Goal: Task Accomplishment & Management: Complete application form

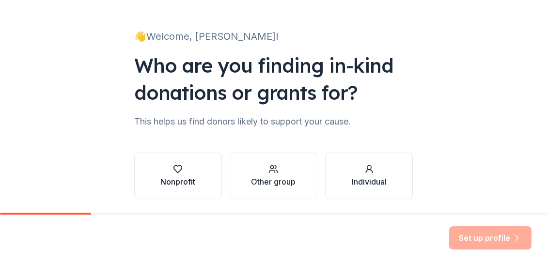
scroll to position [81, 0]
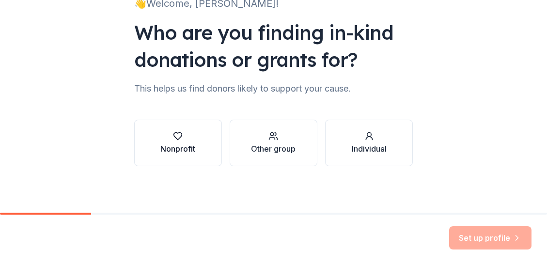
click at [172, 144] on div "Nonprofit" at bounding box center [177, 149] width 35 height 12
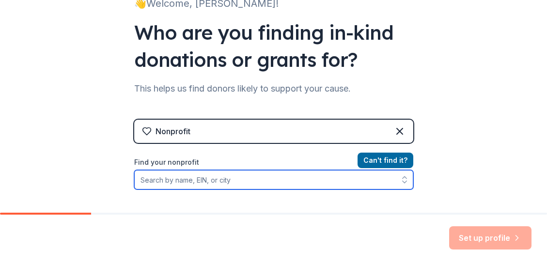
click at [169, 181] on input "Find your nonprofit" at bounding box center [273, 179] width 279 height 19
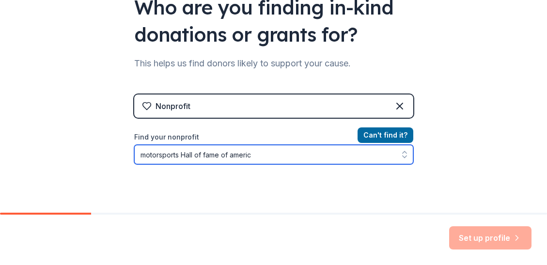
type input "motorsports Hall of fame of america"
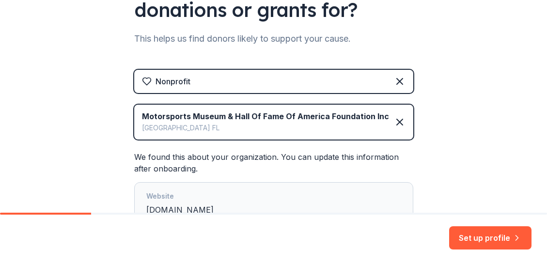
scroll to position [172, 0]
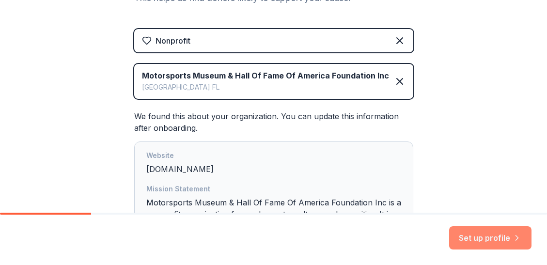
click at [475, 239] on button "Set up profile" at bounding box center [490, 237] width 82 height 23
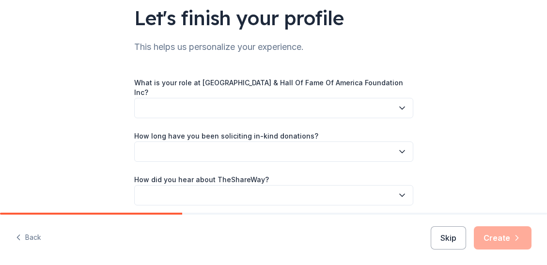
scroll to position [97, 0]
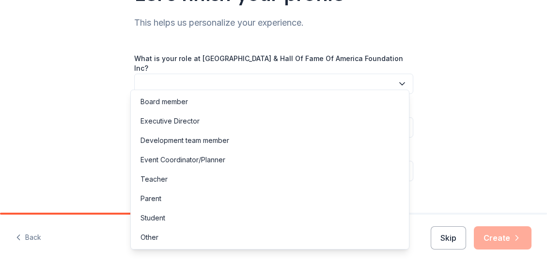
click at [398, 79] on icon "button" at bounding box center [403, 84] width 10 height 10
click at [197, 123] on div "Executive Director" at bounding box center [170, 121] width 59 height 12
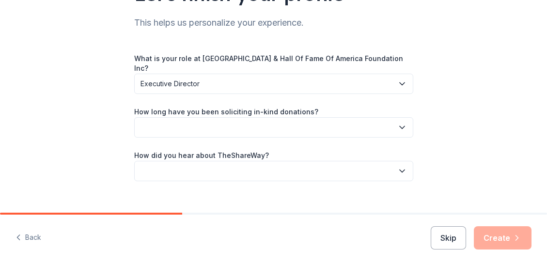
click at [399, 123] on icon "button" at bounding box center [403, 128] width 10 height 10
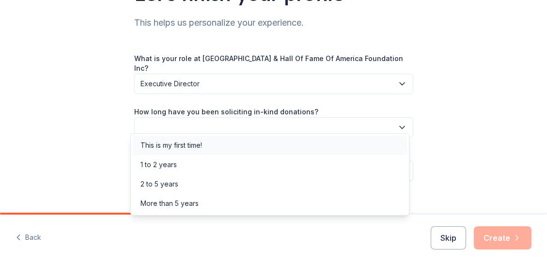
click at [226, 146] on div "This is my first time!" at bounding box center [270, 145] width 274 height 19
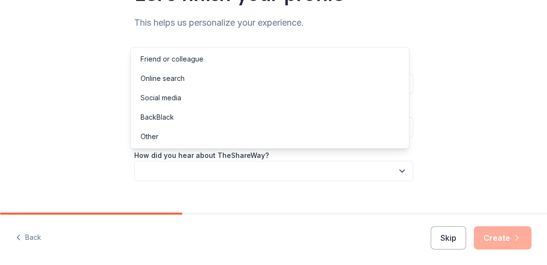
click at [399, 166] on icon "button" at bounding box center [403, 171] width 10 height 10
click at [208, 62] on div "Friend or colleague" at bounding box center [270, 58] width 274 height 19
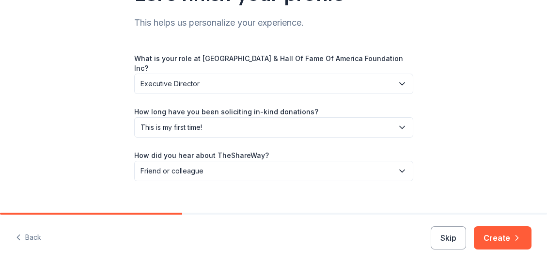
scroll to position [104, 0]
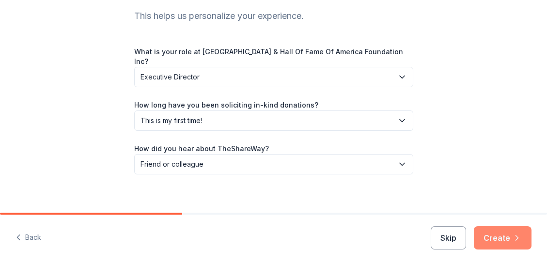
click at [503, 240] on button "Create" at bounding box center [503, 237] width 58 height 23
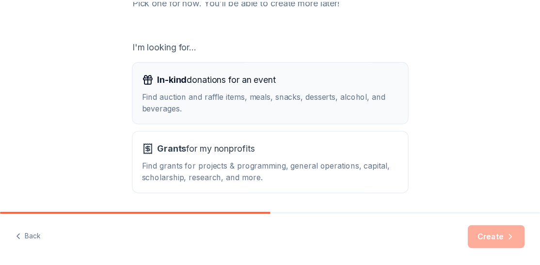
scroll to position [178, 0]
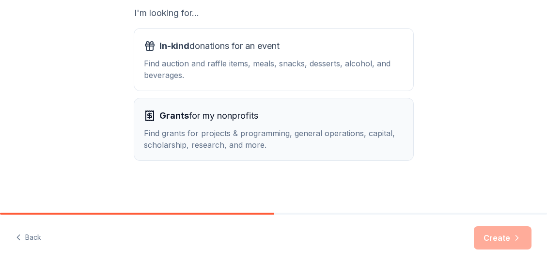
click at [187, 135] on div "Find grants for projects & programming, general operations, capital, scholarshi…" at bounding box center [274, 139] width 260 height 23
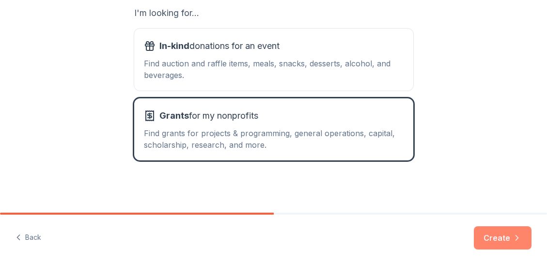
click at [506, 241] on button "Create" at bounding box center [503, 237] width 58 height 23
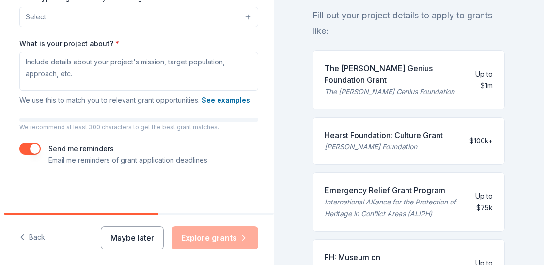
scroll to position [181, 0]
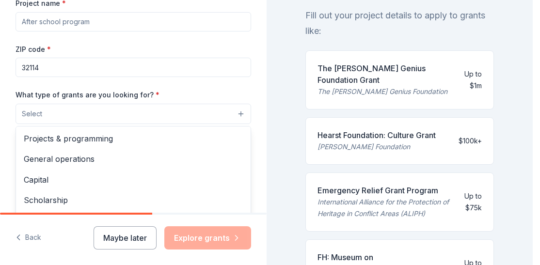
click at [236, 114] on button "Select" at bounding box center [134, 114] width 236 height 20
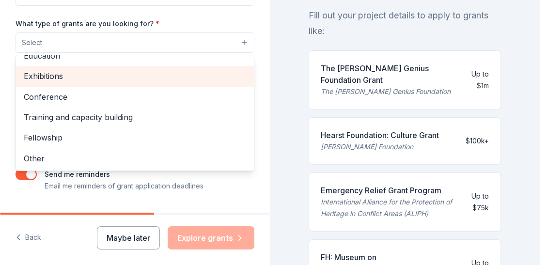
scroll to position [229, 0]
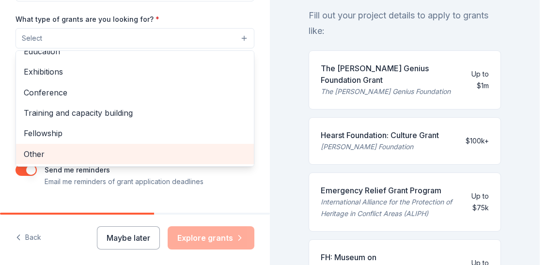
click at [46, 160] on span "Other" at bounding box center [135, 154] width 223 height 13
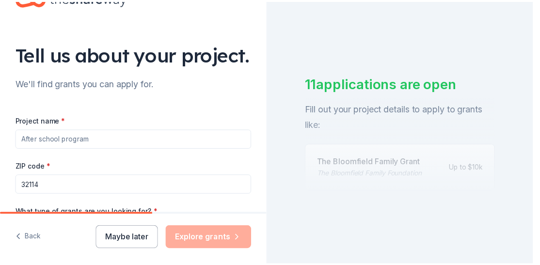
scroll to position [133, 0]
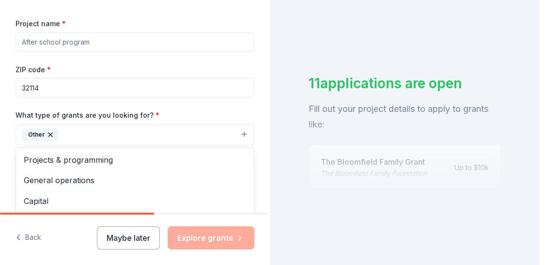
click at [97, 72] on div "Project name * ZIP code * 32114 What type of grants are you looking for? * Othe…" at bounding box center [135, 150] width 239 height 267
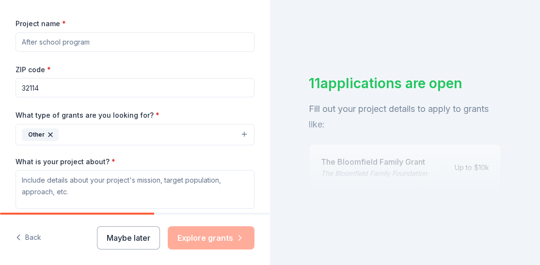
click at [80, 52] on input "Project name *" at bounding box center [135, 41] width 239 height 19
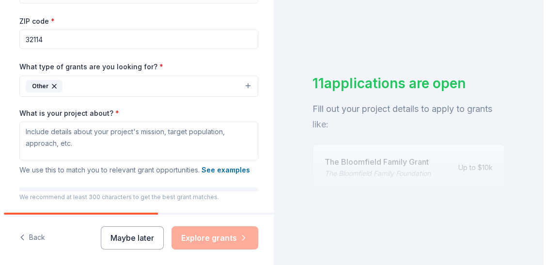
scroll to position [230, 0]
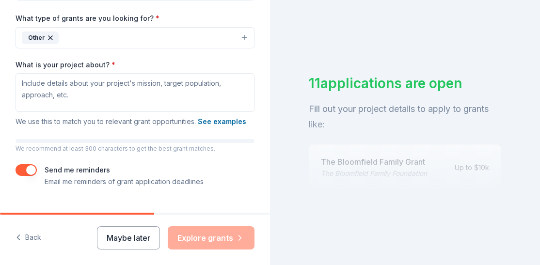
type input "SPARK Program"
click at [50, 40] on icon "button" at bounding box center [50, 38] width 4 height 4
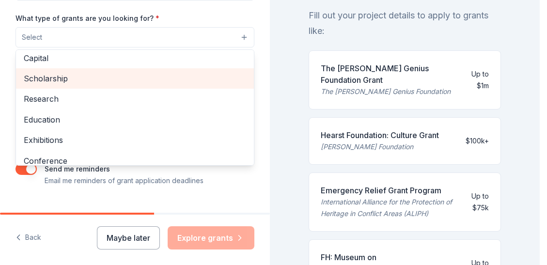
scroll to position [48, 0]
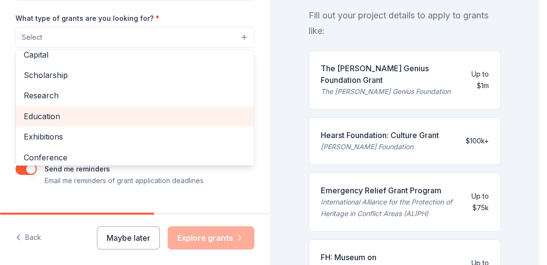
click at [45, 123] on span "Education" at bounding box center [135, 116] width 223 height 13
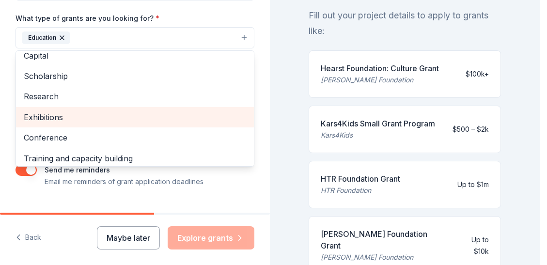
scroll to position [94, 0]
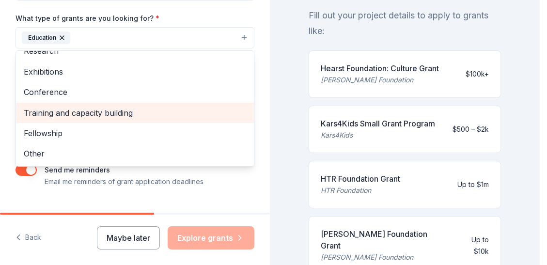
click at [110, 119] on span "Training and capacity building" at bounding box center [135, 113] width 223 height 13
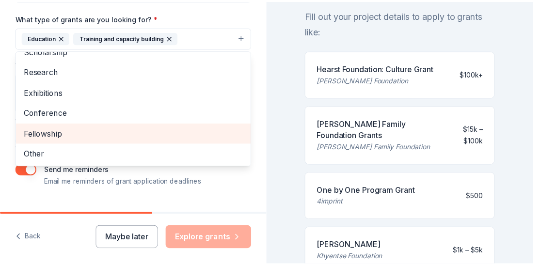
scroll to position [279, 0]
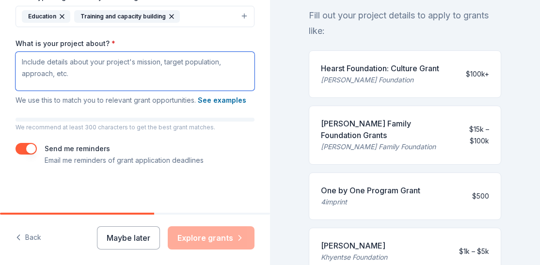
drag, startPoint x: 47, startPoint y: 61, endPoint x: 64, endPoint y: 73, distance: 20.9
click at [64, 73] on textarea "What is your project about? *" at bounding box center [135, 71] width 239 height 39
drag, startPoint x: 76, startPoint y: 75, endPoint x: 34, endPoint y: 67, distance: 42.4
click at [34, 67] on textarea "What is your project about? *" at bounding box center [135, 71] width 239 height 39
click at [35, 63] on textarea "What is your project about? *" at bounding box center [135, 71] width 239 height 39
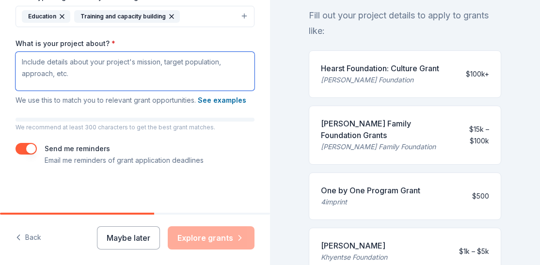
paste textarea "The SPARK (Students Preserving American Racing Knowledge) Program engages high …"
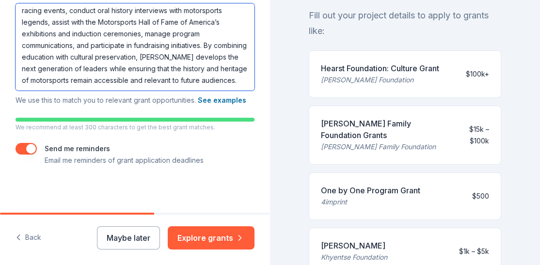
scroll to position [12, 0]
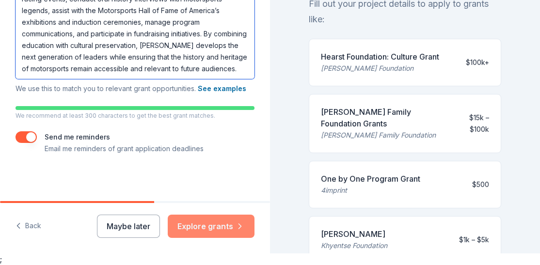
type textarea "The SPARK (Students Preserving American Racing Knowledge) Program engages high …"
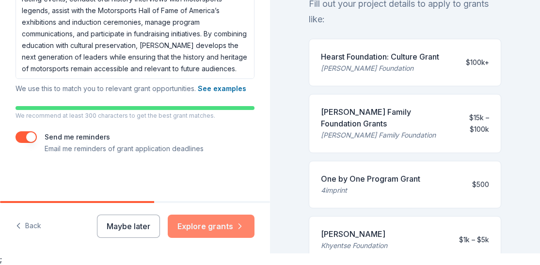
click at [204, 223] on button "Explore grants" at bounding box center [211, 226] width 87 height 23
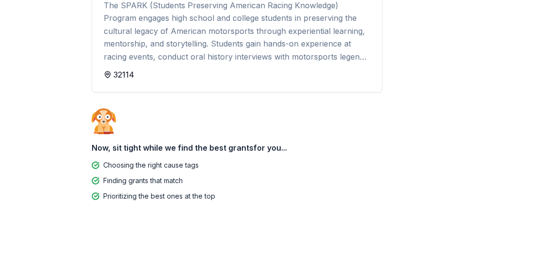
scroll to position [149, 0]
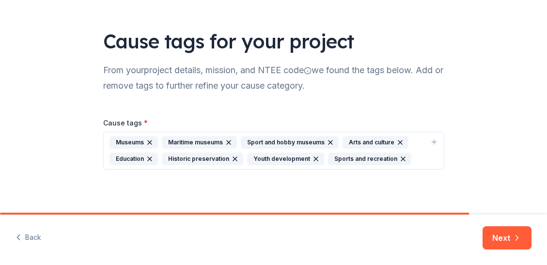
scroll to position [52, 0]
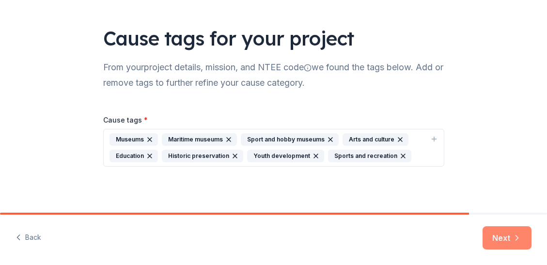
click at [500, 239] on button "Next" at bounding box center [507, 237] width 49 height 23
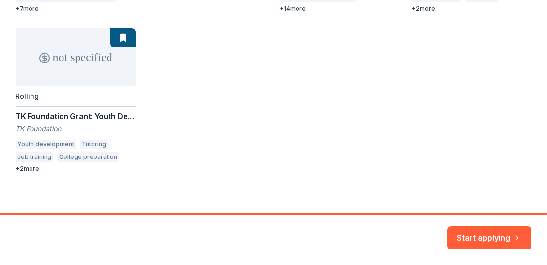
scroll to position [308, 0]
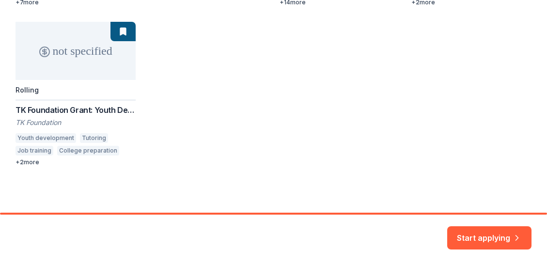
click at [32, 161] on div "up to 20k Local Rolling Duke Energy: Florida: Local Impact Grants The Duke Ener…" at bounding box center [274, 14] width 516 height 304
click at [19, 162] on div "up to 20k Local Rolling Duke Energy: Florida: Local Impact Grants The Duke Ener…" at bounding box center [274, 14] width 516 height 304
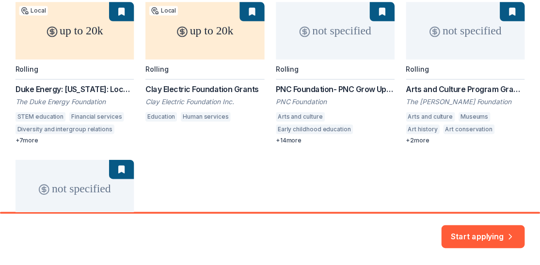
scroll to position [163, 0]
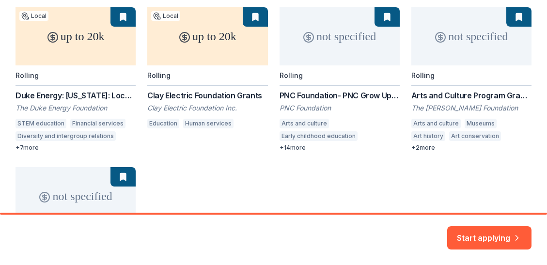
click at [494, 238] on button "Start applying" at bounding box center [490, 232] width 84 height 23
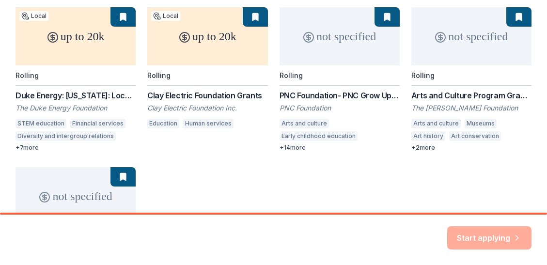
click at [483, 235] on div "Start applying" at bounding box center [490, 237] width 84 height 23
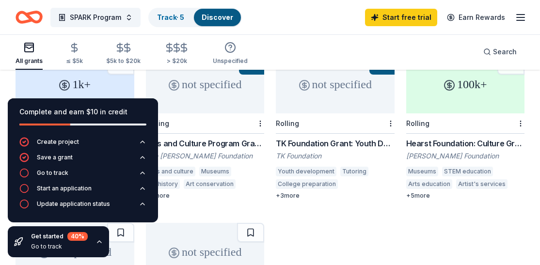
scroll to position [291, 0]
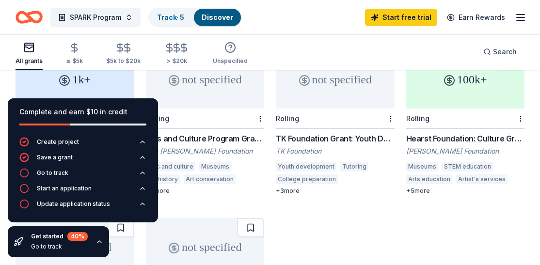
click at [487, 146] on div "[PERSON_NAME] Foundation" at bounding box center [465, 151] width 119 height 10
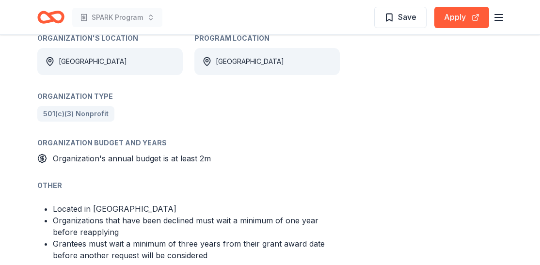
scroll to position [679, 0]
